Goal: Check status: Check status

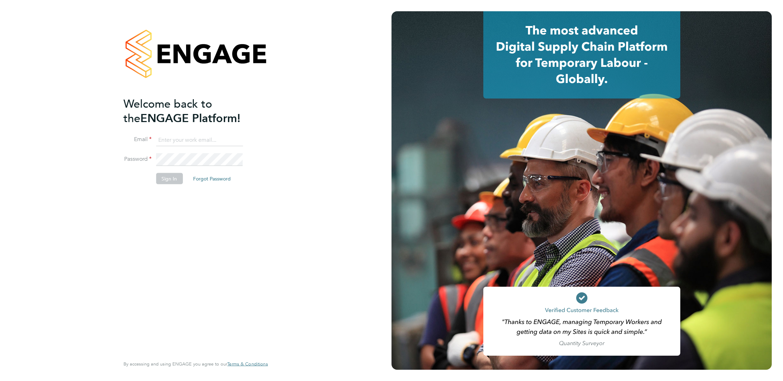
type input "oliver.deakin@randstad.co.uk"
click at [172, 176] on button "Sign In" at bounding box center [169, 178] width 27 height 11
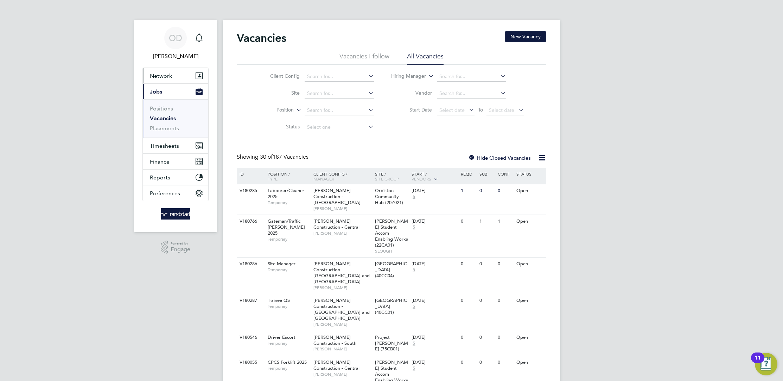
click at [163, 74] on span "Network" at bounding box center [161, 75] width 22 height 7
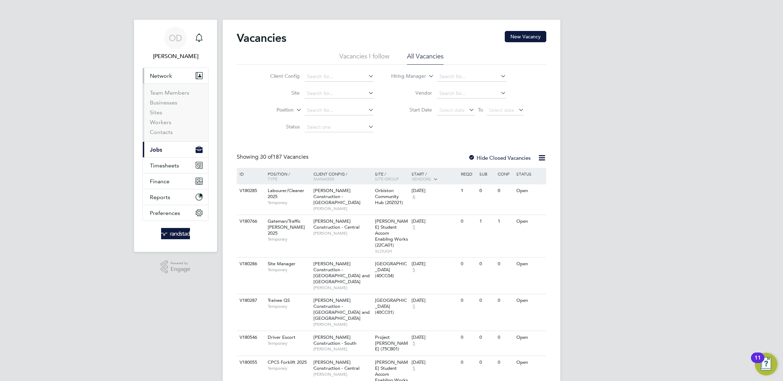
drag, startPoint x: 160, startPoint y: 79, endPoint x: 160, endPoint y: 88, distance: 8.8
click at [160, 78] on button "Network" at bounding box center [175, 75] width 65 height 15
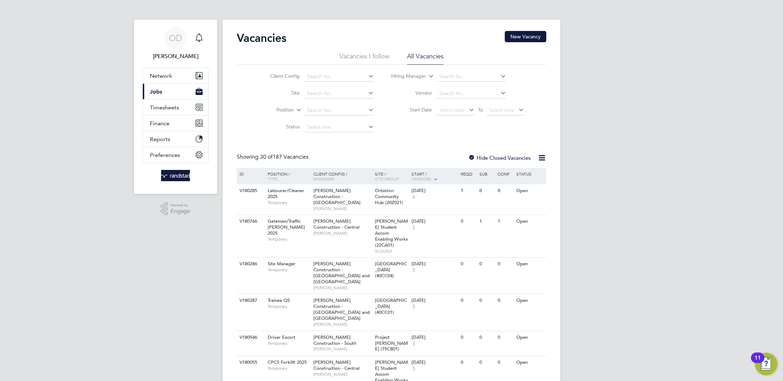
click at [167, 94] on button "Current page: Jobs" at bounding box center [175, 91] width 65 height 15
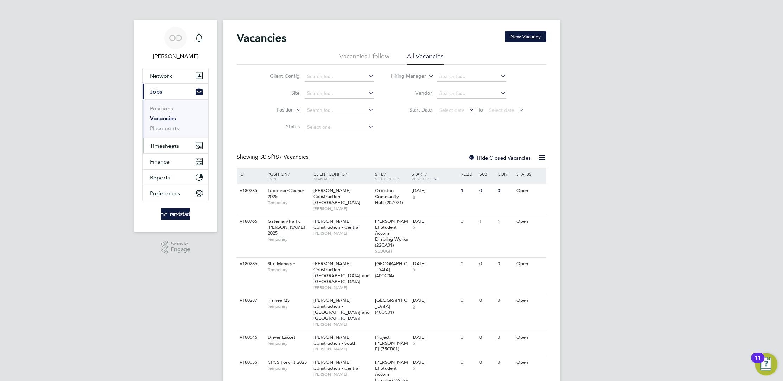
click at [177, 145] on span "Timesheets" at bounding box center [164, 146] width 29 height 7
click at [164, 77] on span "Network" at bounding box center [161, 75] width 22 height 7
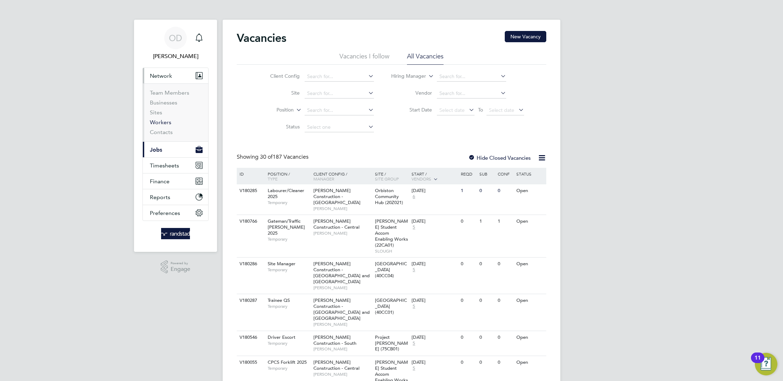
click at [163, 122] on link "Workers" at bounding box center [160, 122] width 21 height 7
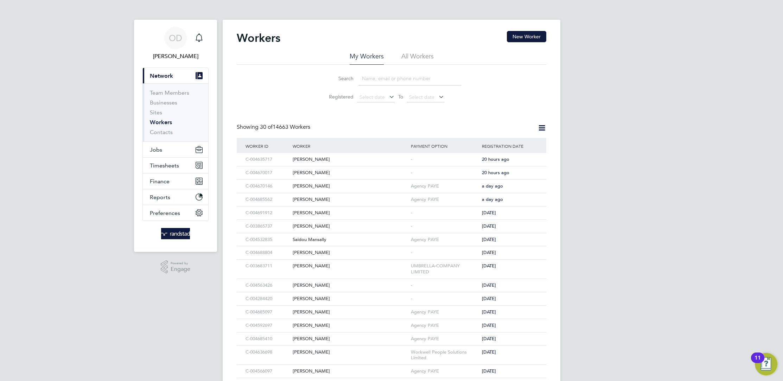
click at [378, 76] on input at bounding box center [410, 79] width 103 height 14
type input "andrew"
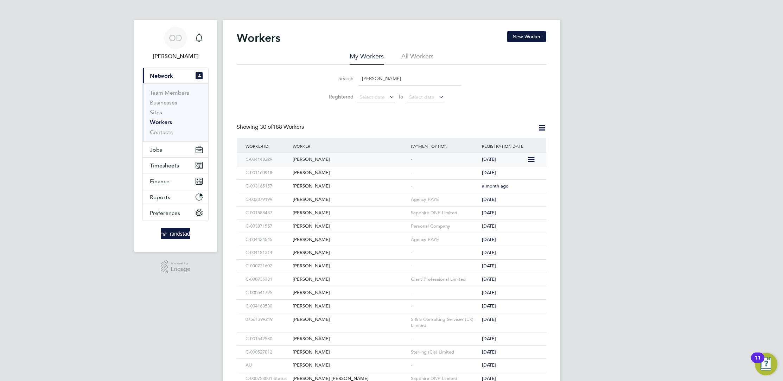
click at [321, 159] on div "[PERSON_NAME]" at bounding box center [350, 159] width 118 height 13
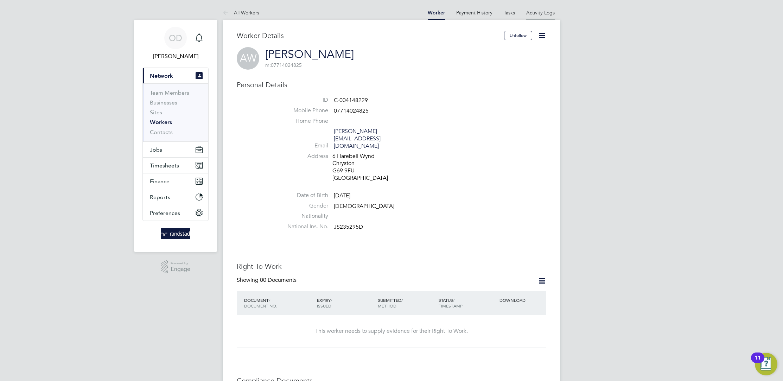
click at [548, 10] on link "Activity Logs" at bounding box center [540, 13] width 29 height 6
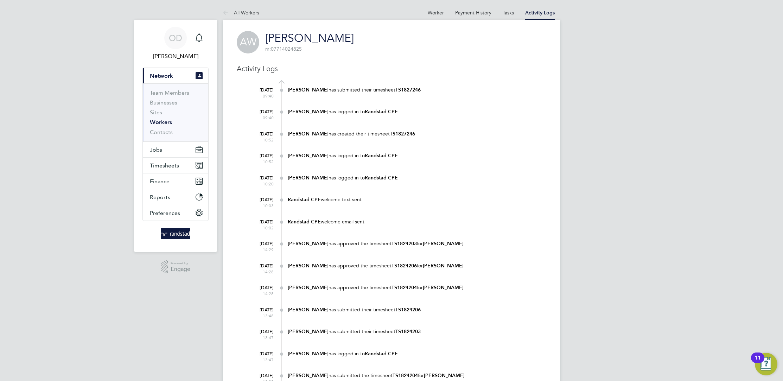
click at [401, 89] on b "TS1827246" at bounding box center [408, 90] width 25 height 6
drag, startPoint x: 422, startPoint y: 90, endPoint x: 393, endPoint y: 91, distance: 28.9
click at [393, 91] on div "[PERSON_NAME] has submitted their timesheet TS1827246" at bounding box center [417, 90] width 259 height 7
copy b "TS1827246"
click at [153, 162] on span "Timesheets" at bounding box center [164, 165] width 29 height 7
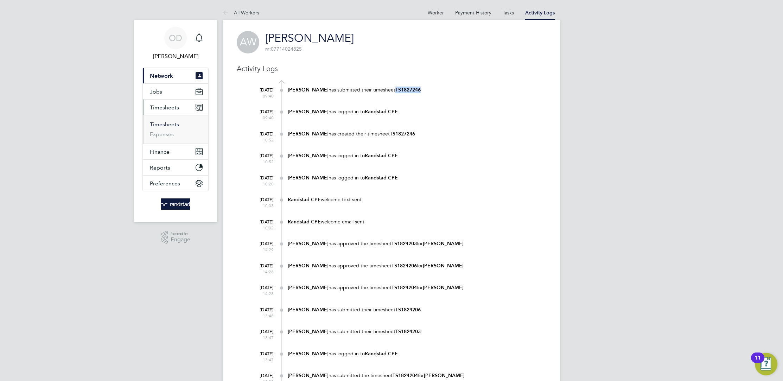
click at [175, 122] on link "Timesheets" at bounding box center [164, 124] width 29 height 7
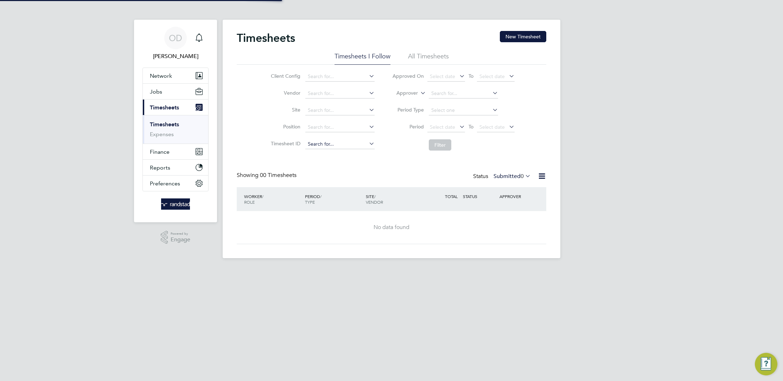
click at [333, 140] on input at bounding box center [339, 144] width 69 height 10
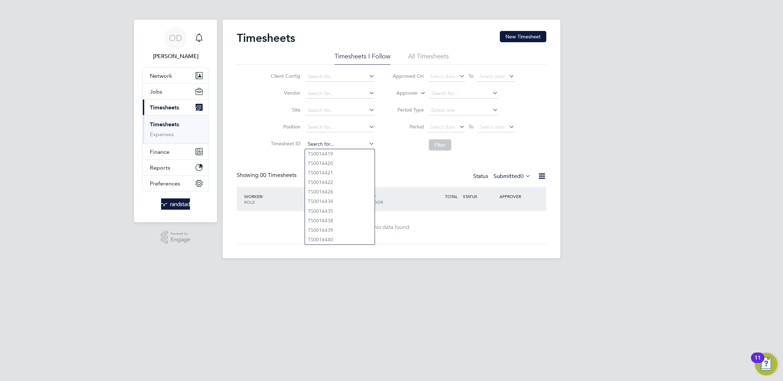
paste input "TS1827246"
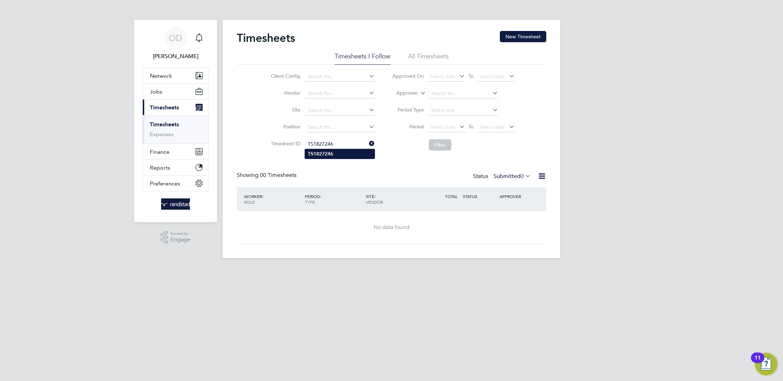
type input "TS1827246"
click at [330, 155] on b "TS1827246" at bounding box center [320, 154] width 25 height 6
click at [441, 148] on button "Filter" at bounding box center [440, 144] width 23 height 11
click at [452, 134] on li "Period Select date To Select date" at bounding box center [454, 127] width 140 height 17
click at [441, 144] on button "Filter" at bounding box center [440, 144] width 23 height 11
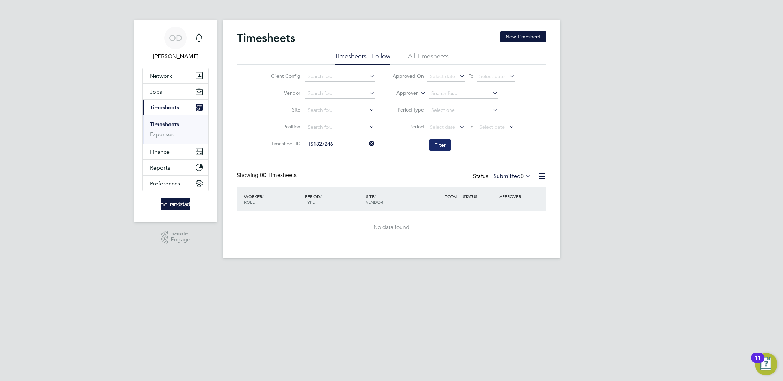
click at [440, 144] on button "Filter" at bounding box center [440, 144] width 23 height 11
click at [435, 54] on li "All Timesheets" at bounding box center [428, 58] width 41 height 13
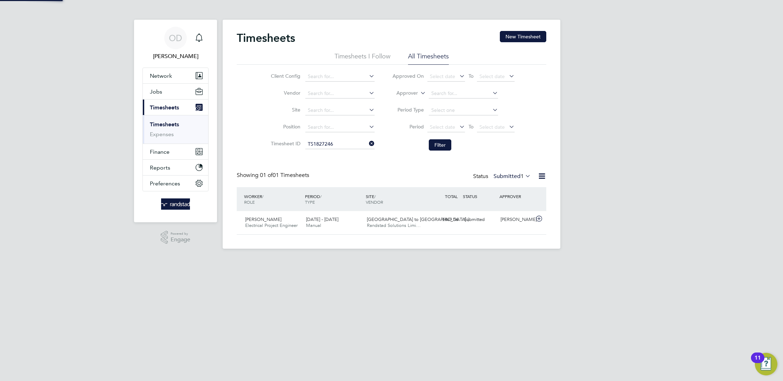
scroll to position [18, 61]
click at [358, 225] on div "[DATE] - [DATE] Manual" at bounding box center [333, 223] width 61 height 18
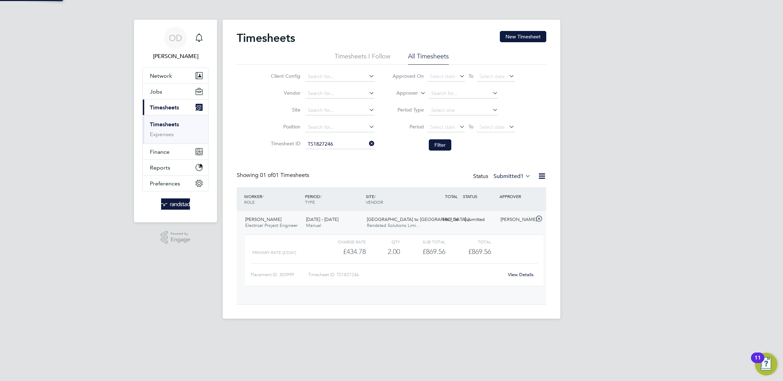
scroll to position [12, 68]
